Goal: Information Seeking & Learning: Learn about a topic

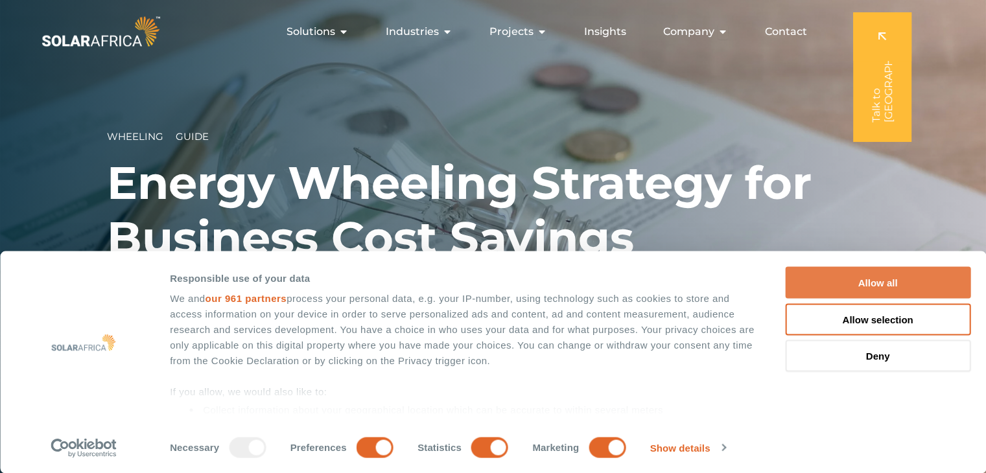
click at [915, 279] on button "Allow all" at bounding box center [877, 283] width 185 height 32
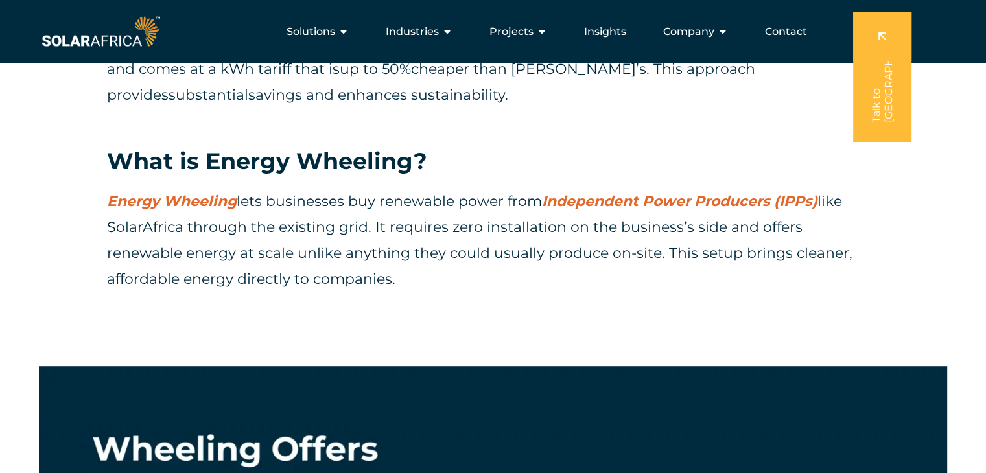
scroll to position [688, 0]
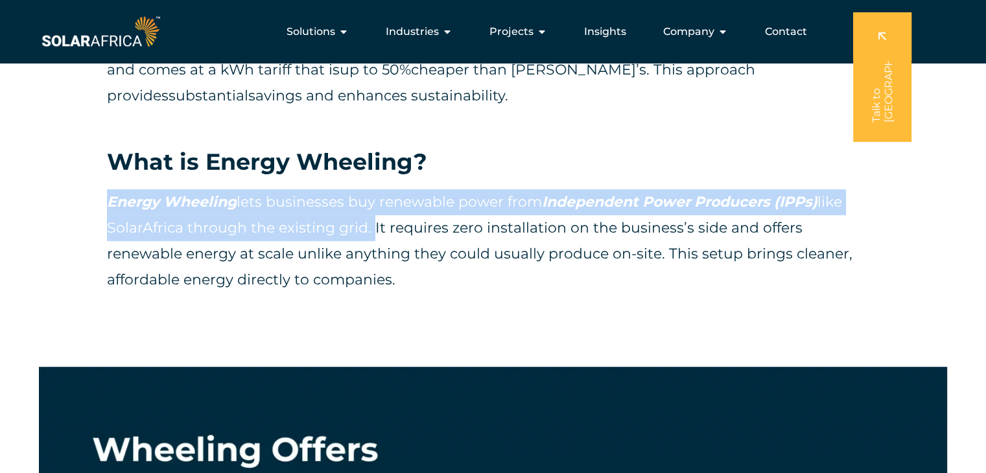
drag, startPoint x: 104, startPoint y: 200, endPoint x: 370, endPoint y: 228, distance: 267.3
click at [370, 228] on div "Energy Wheeling: A Strategic Approach for Business Cost Savings. As energy cost…" at bounding box center [493, 76] width 986 height 582
copy span "Energy Wheeling lets businesses buy renewable power from Independent Power Prod…"
click at [679, 206] on span "Independent Power Producers (IPPs)" at bounding box center [680, 202] width 276 height 18
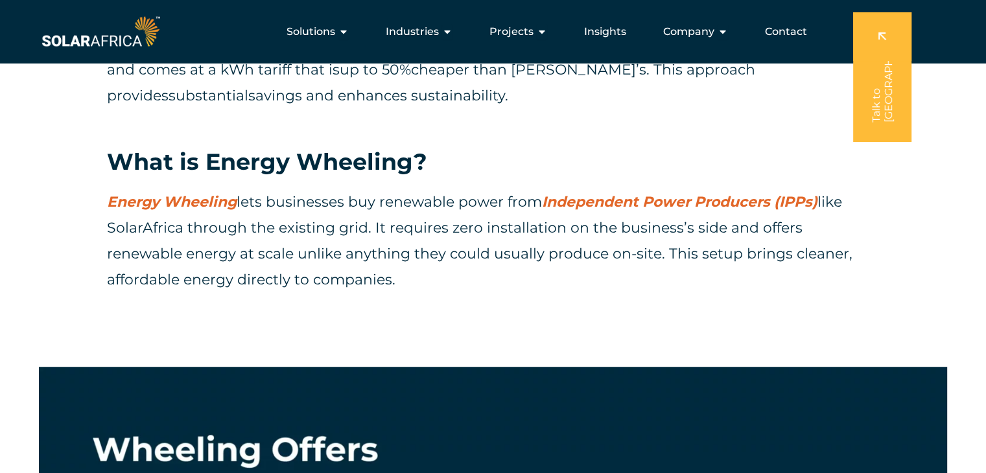
click at [639, 128] on div "As energy costs rise in South Africa, energy W heeling is a cost-effective solu…" at bounding box center [493, 43] width 772 height 181
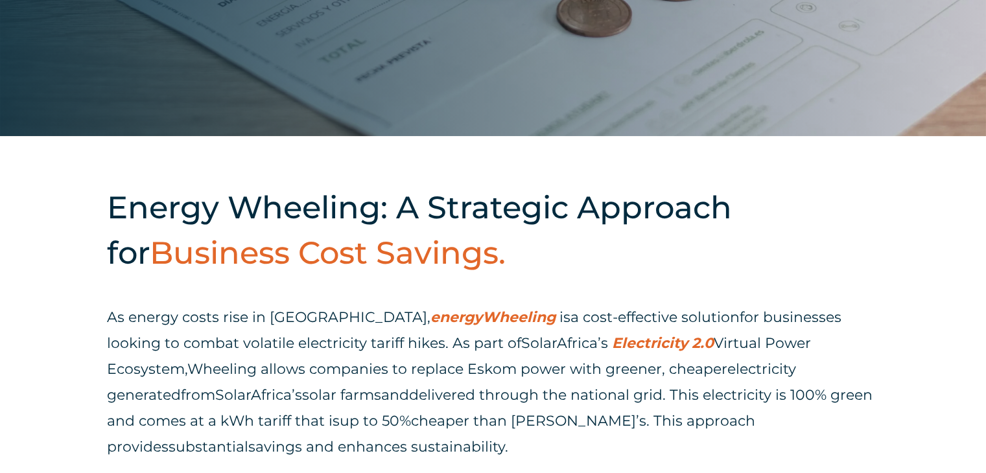
scroll to position [336, 0]
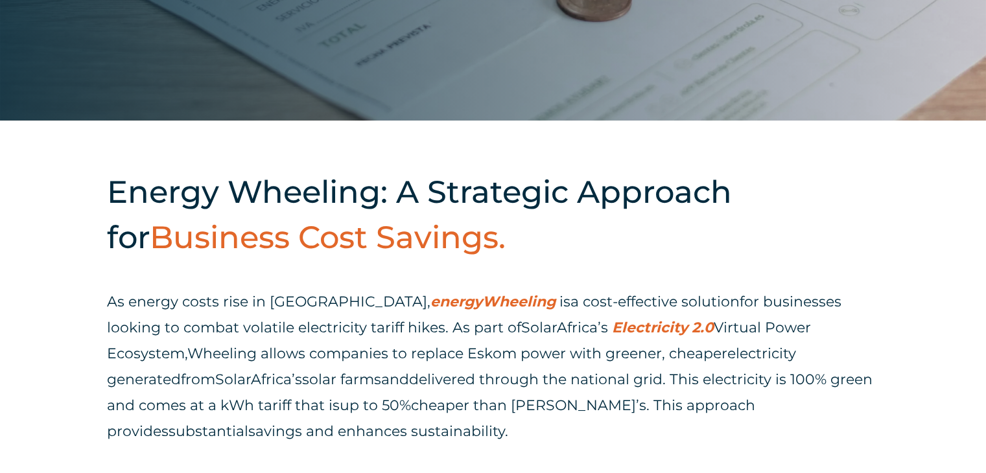
scroll to position [360, 0]
